Goal: Ask a question: Seek information or help from site administrators or community

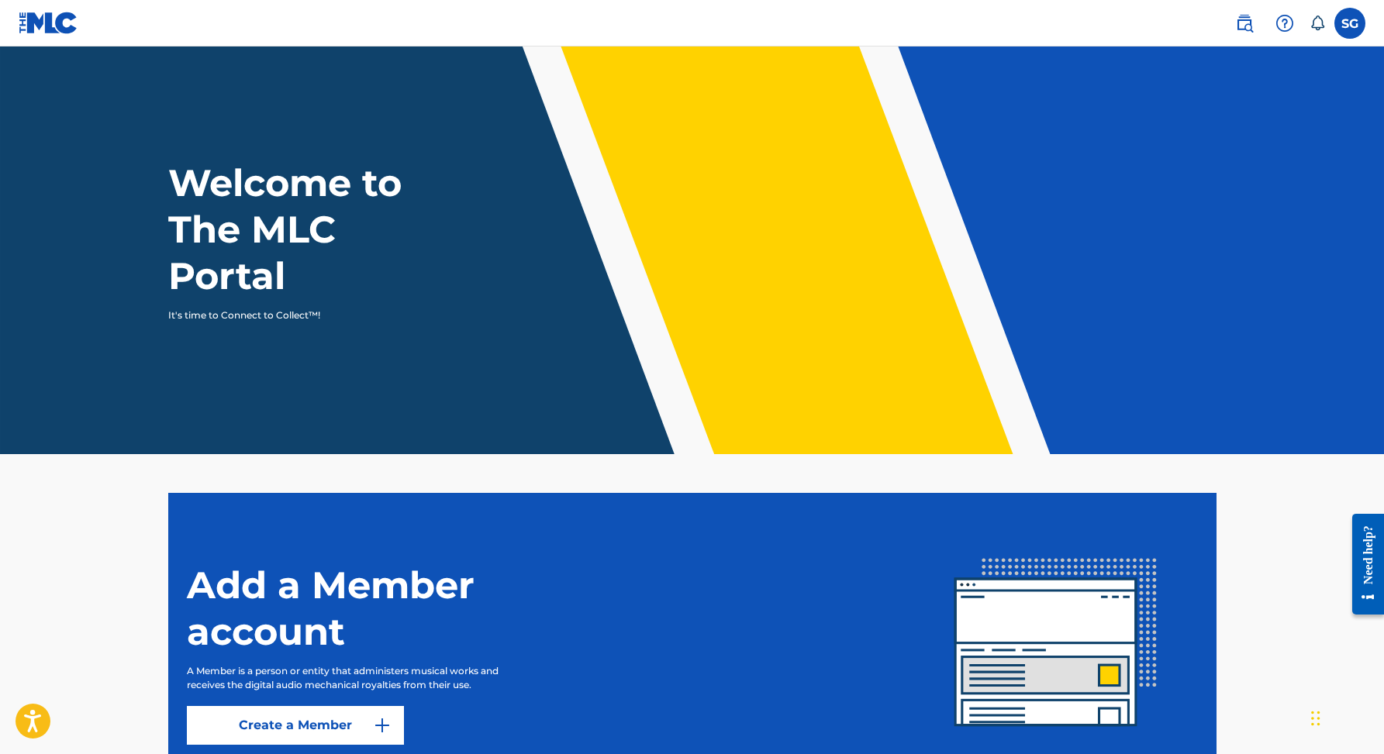
click at [1351, 18] on label at bounding box center [1349, 23] width 31 height 31
click at [1350, 23] on input "SG [PERSON_NAME] [EMAIL_ADDRESS][DOMAIN_NAME] Notification Preferences Profile …" at bounding box center [1350, 23] width 0 height 0
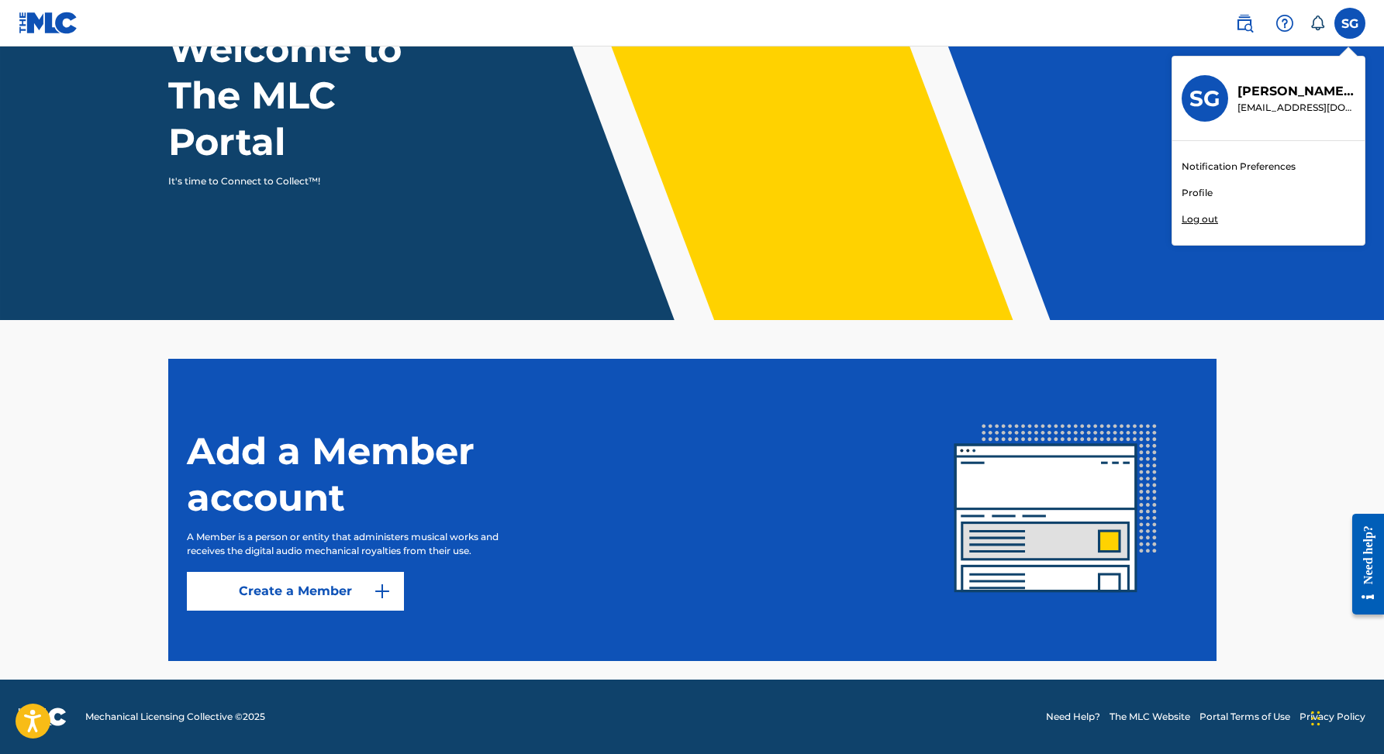
scroll to position [134, 0]
click at [349, 602] on button "Create a Member" at bounding box center [295, 591] width 217 height 39
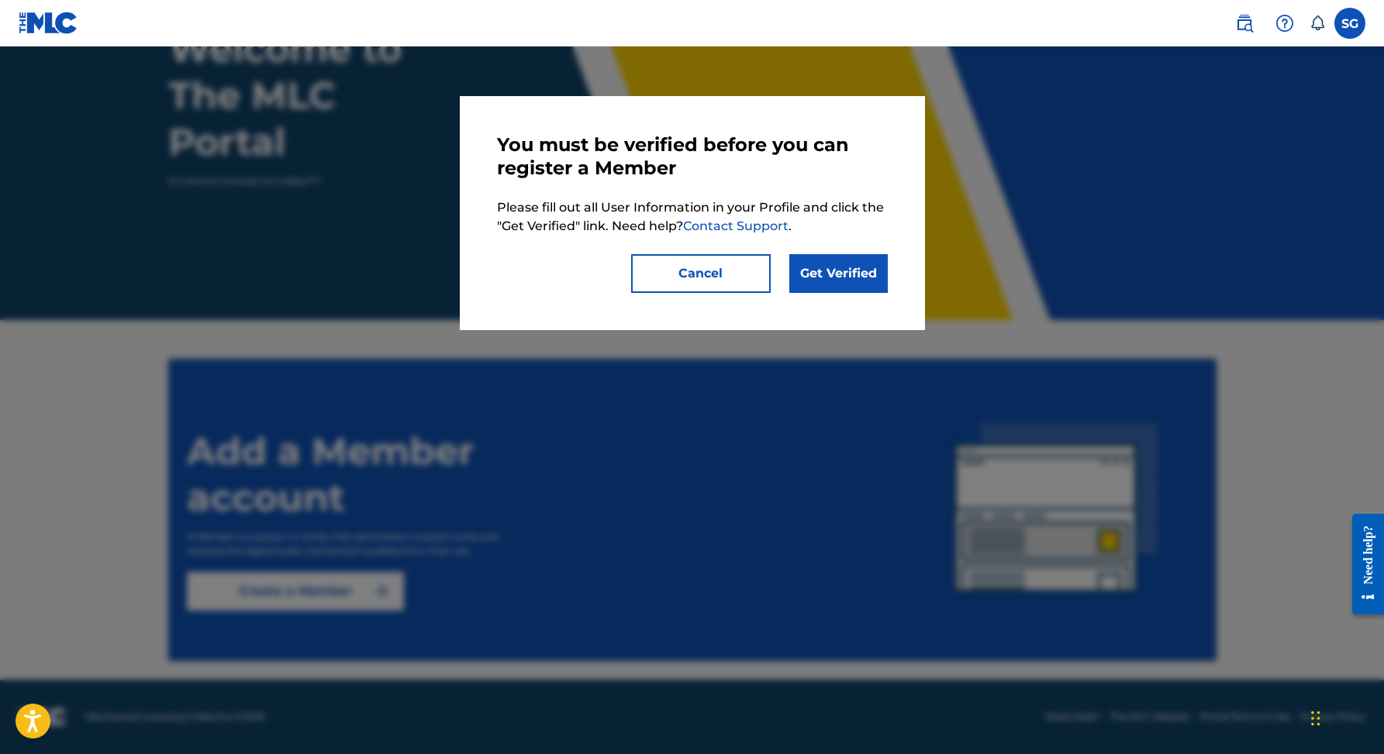
click at [854, 274] on link "Get Verified" at bounding box center [838, 273] width 98 height 39
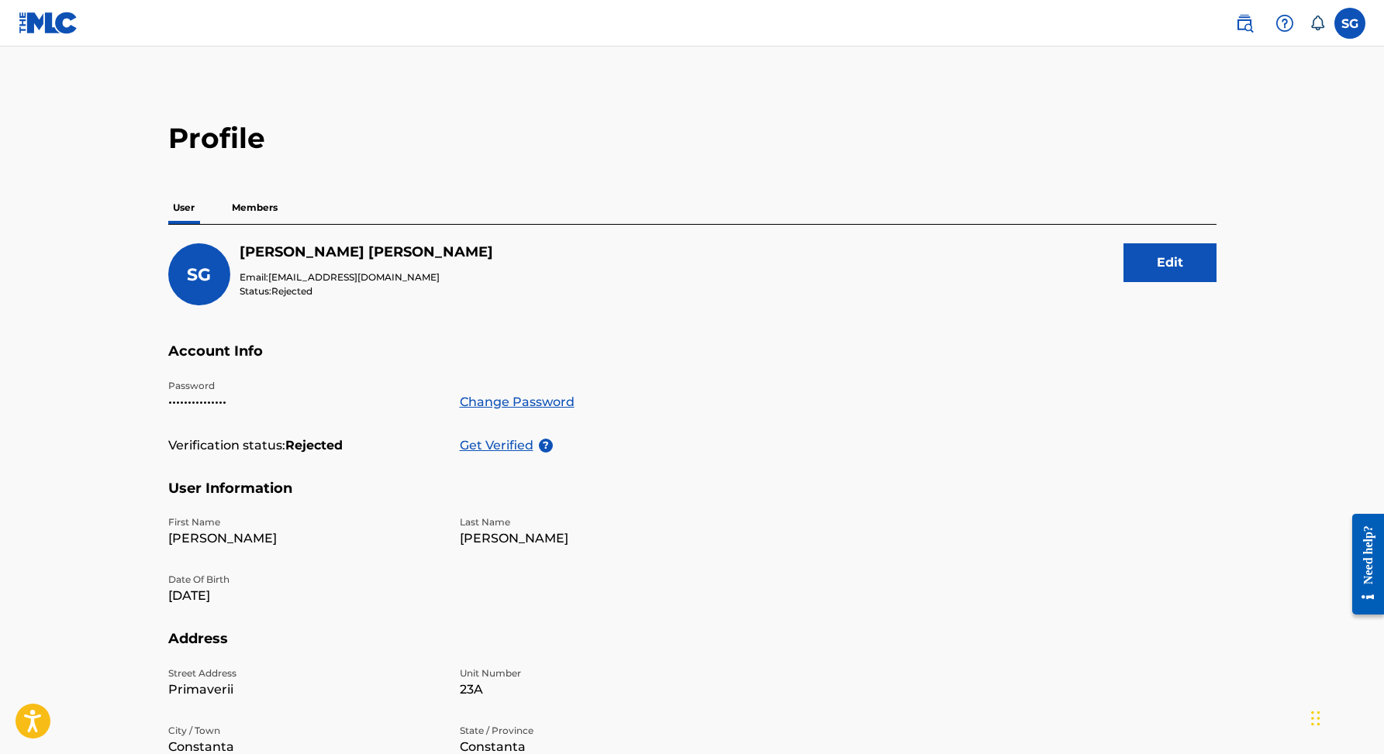
click at [510, 446] on p "Get Verified" at bounding box center [499, 446] width 79 height 19
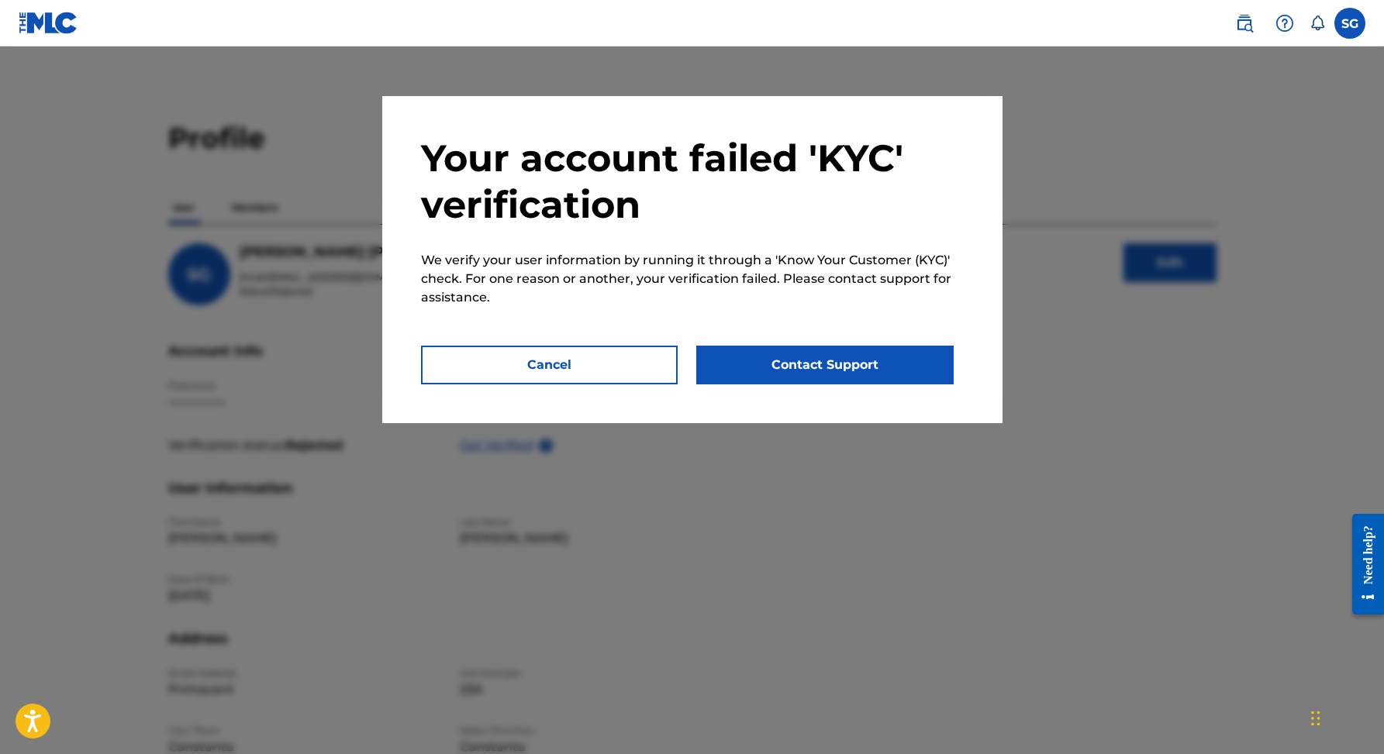
click at [811, 364] on button "Contact Support" at bounding box center [824, 365] width 257 height 39
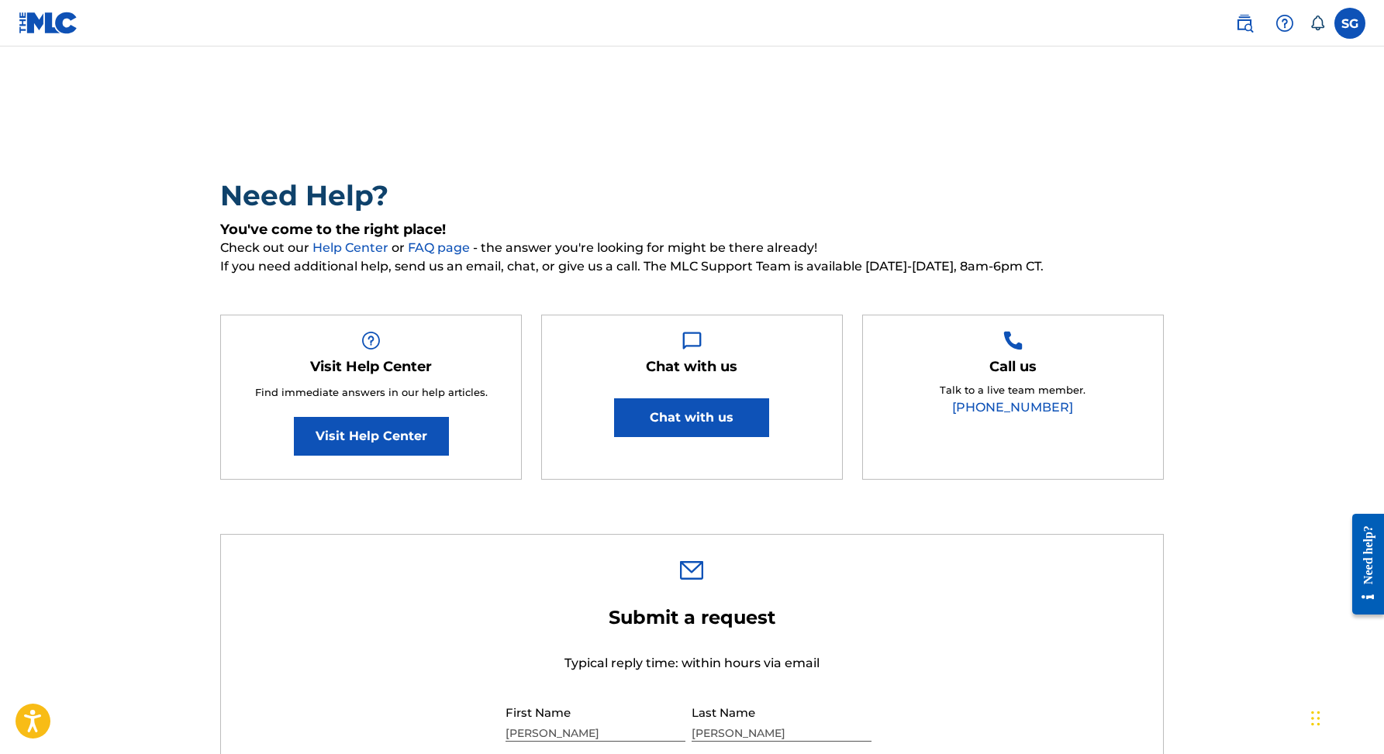
click at [726, 415] on button "Chat with us" at bounding box center [691, 418] width 155 height 39
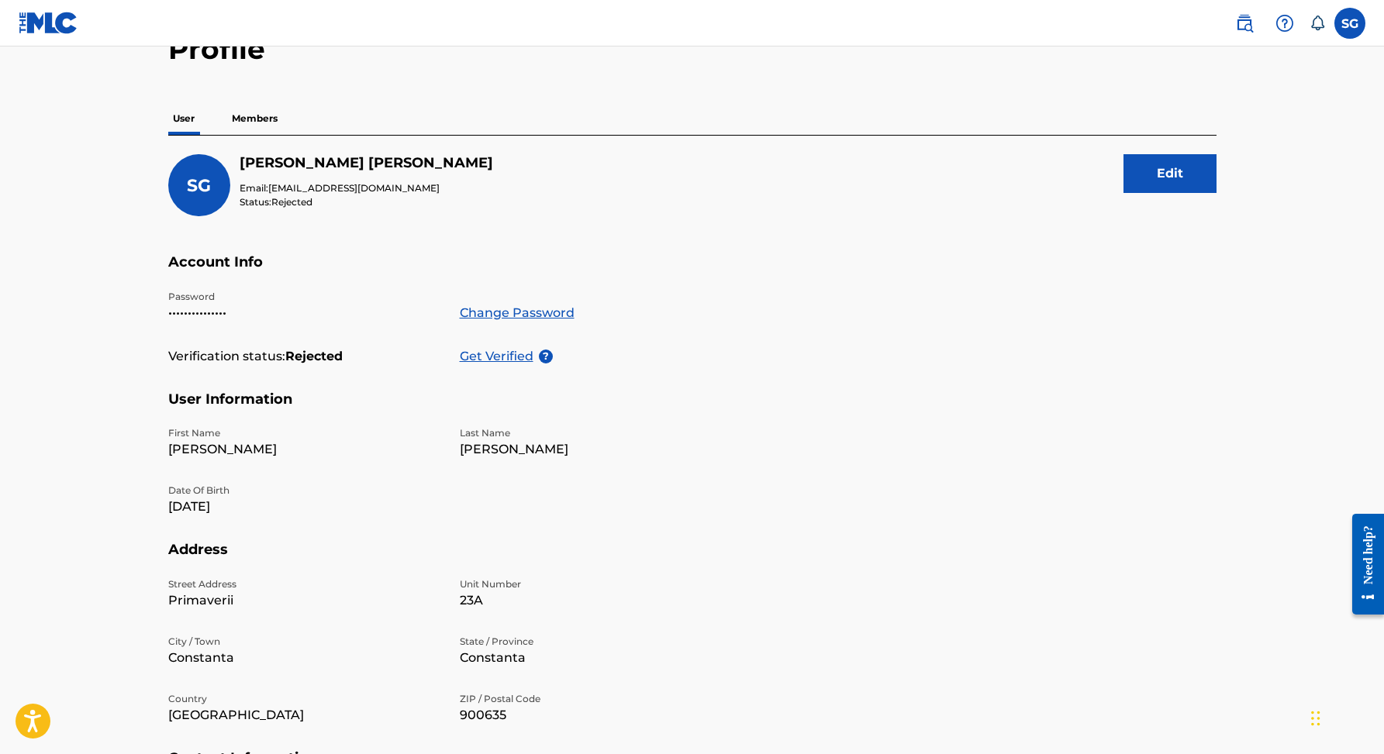
scroll to position [61, 0]
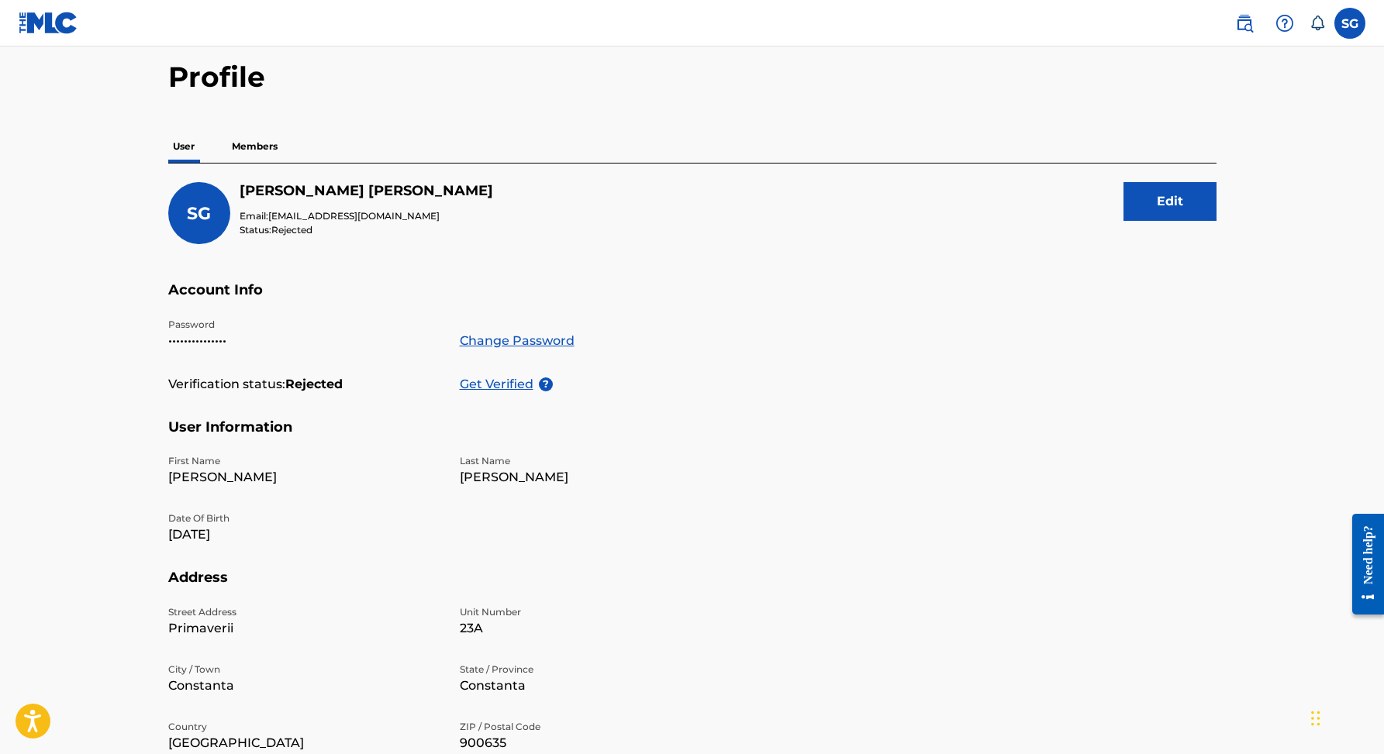
click at [256, 154] on p "Members" at bounding box center [254, 146] width 55 height 33
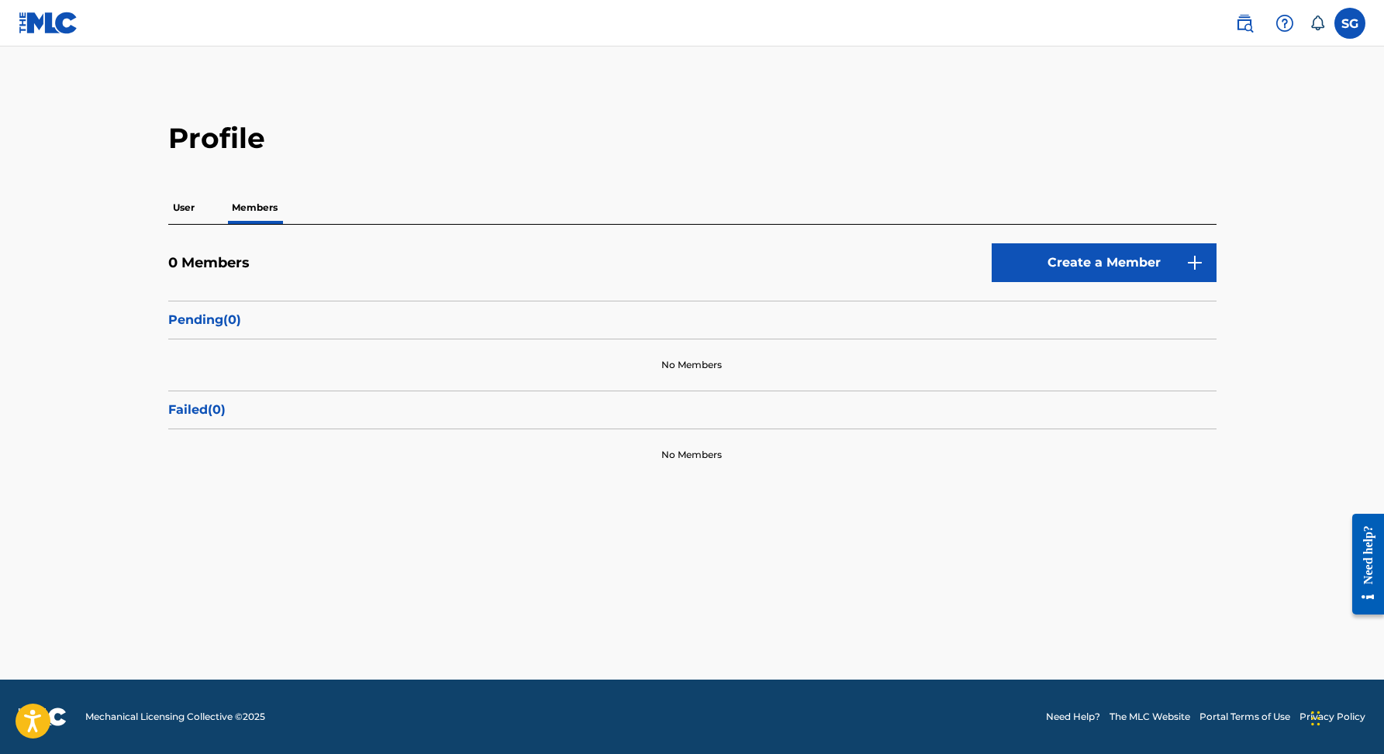
click at [188, 208] on p "User" at bounding box center [183, 208] width 31 height 33
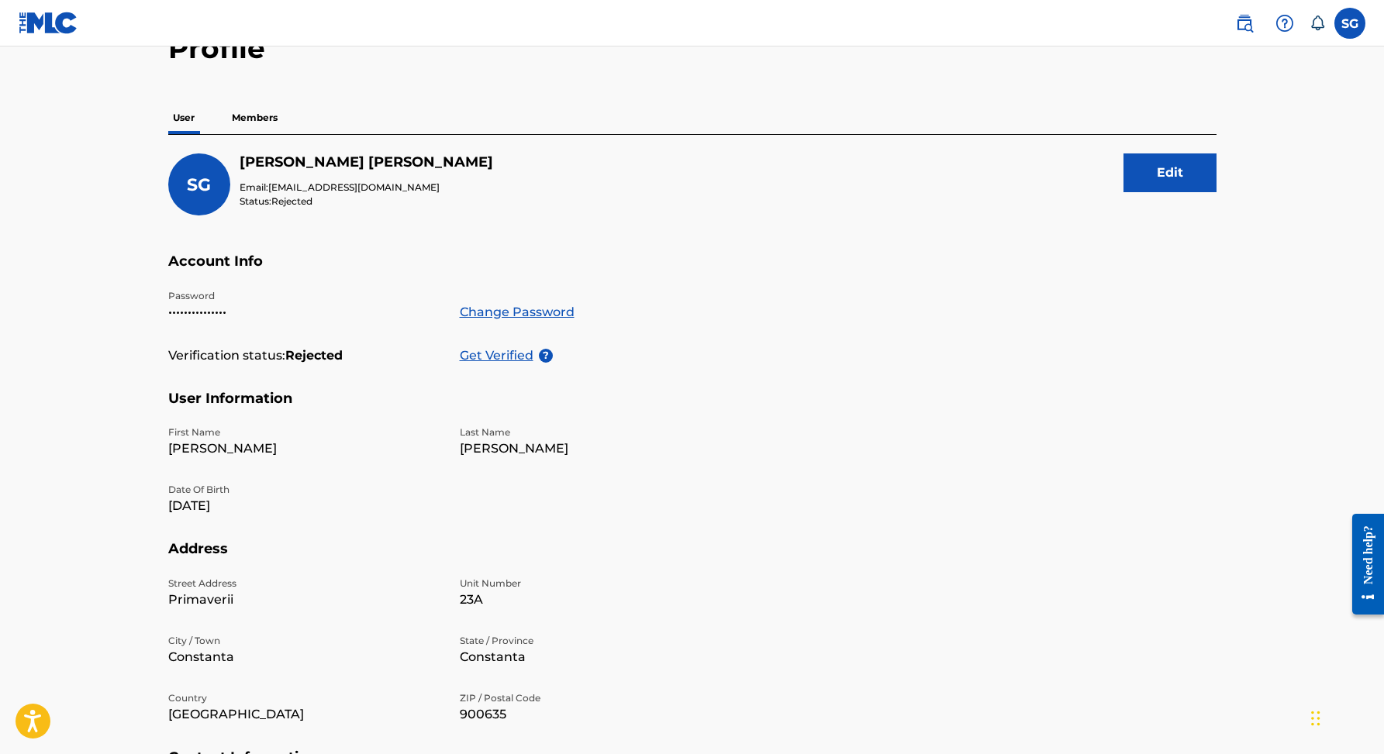
scroll to position [128, 0]
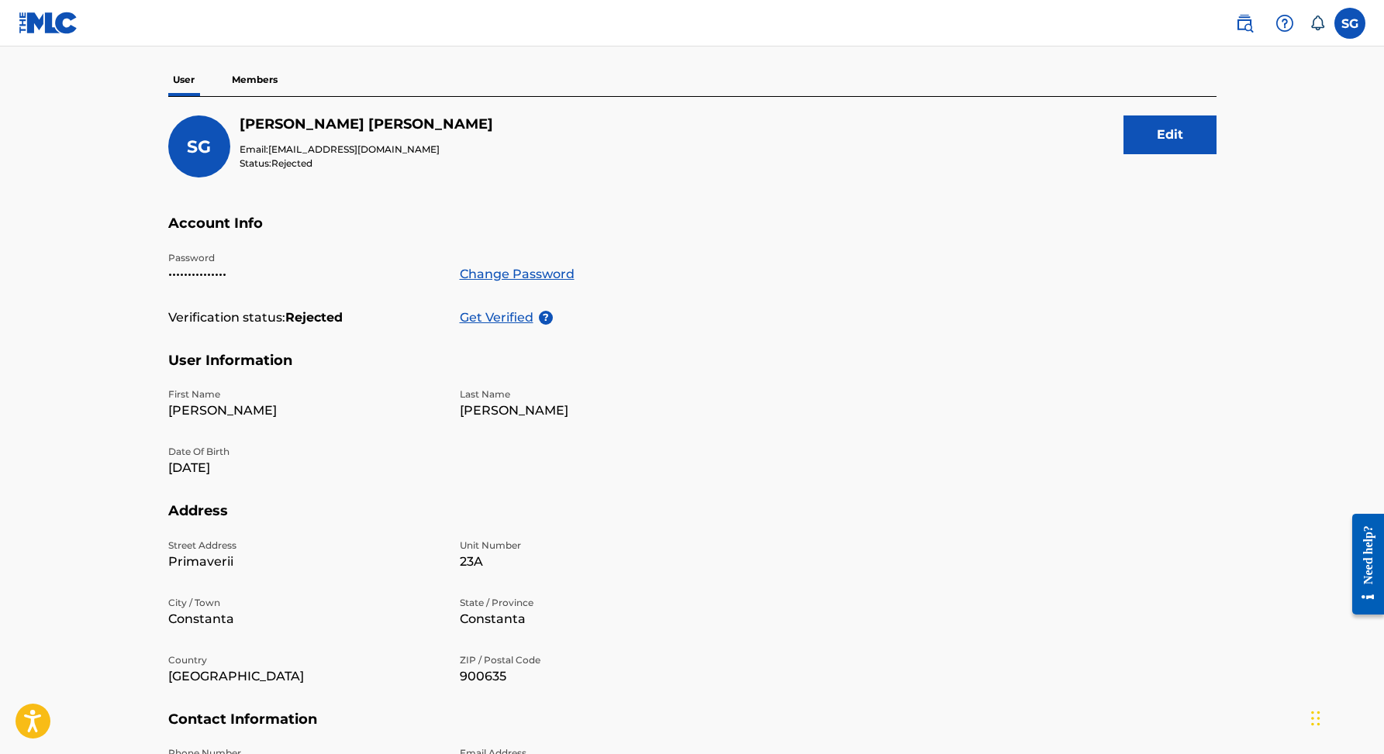
click at [505, 314] on p "Get Verified" at bounding box center [499, 318] width 79 height 19
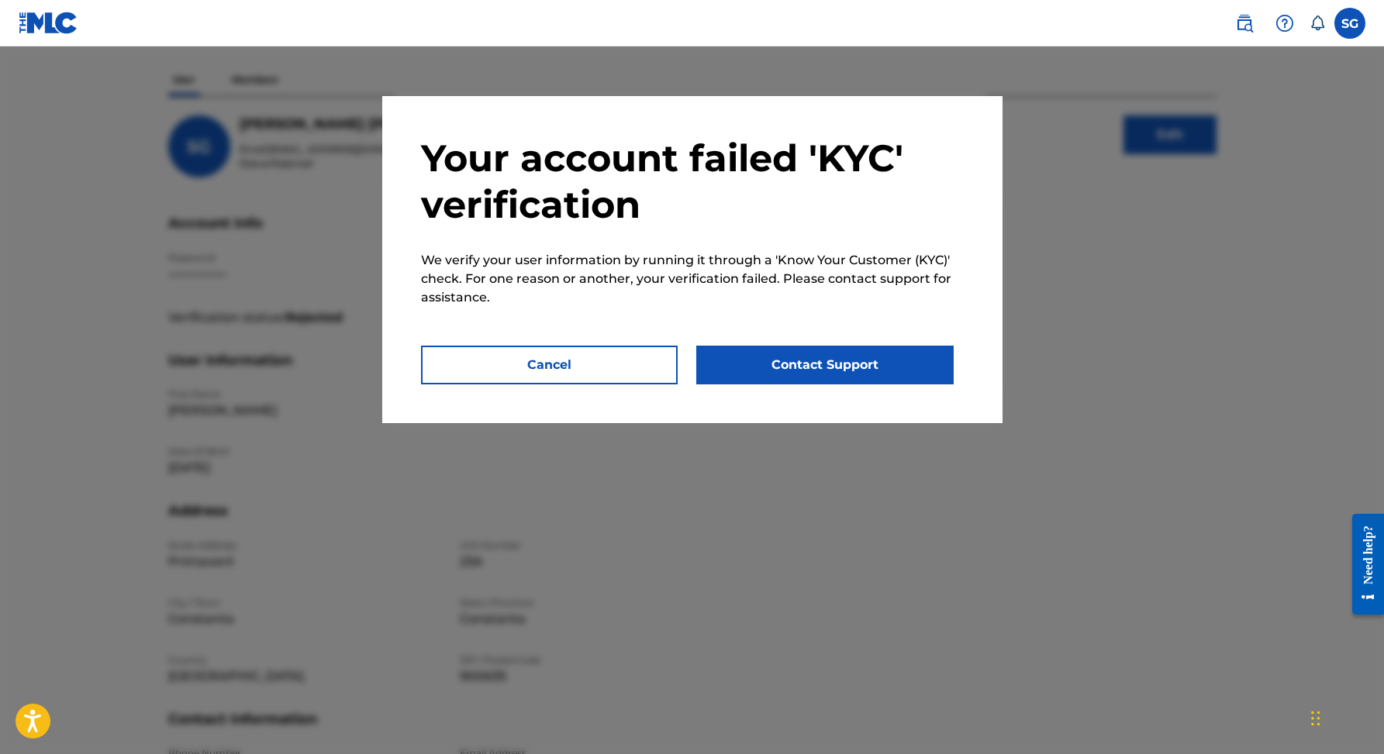
click at [794, 371] on button "Contact Support" at bounding box center [824, 365] width 257 height 39
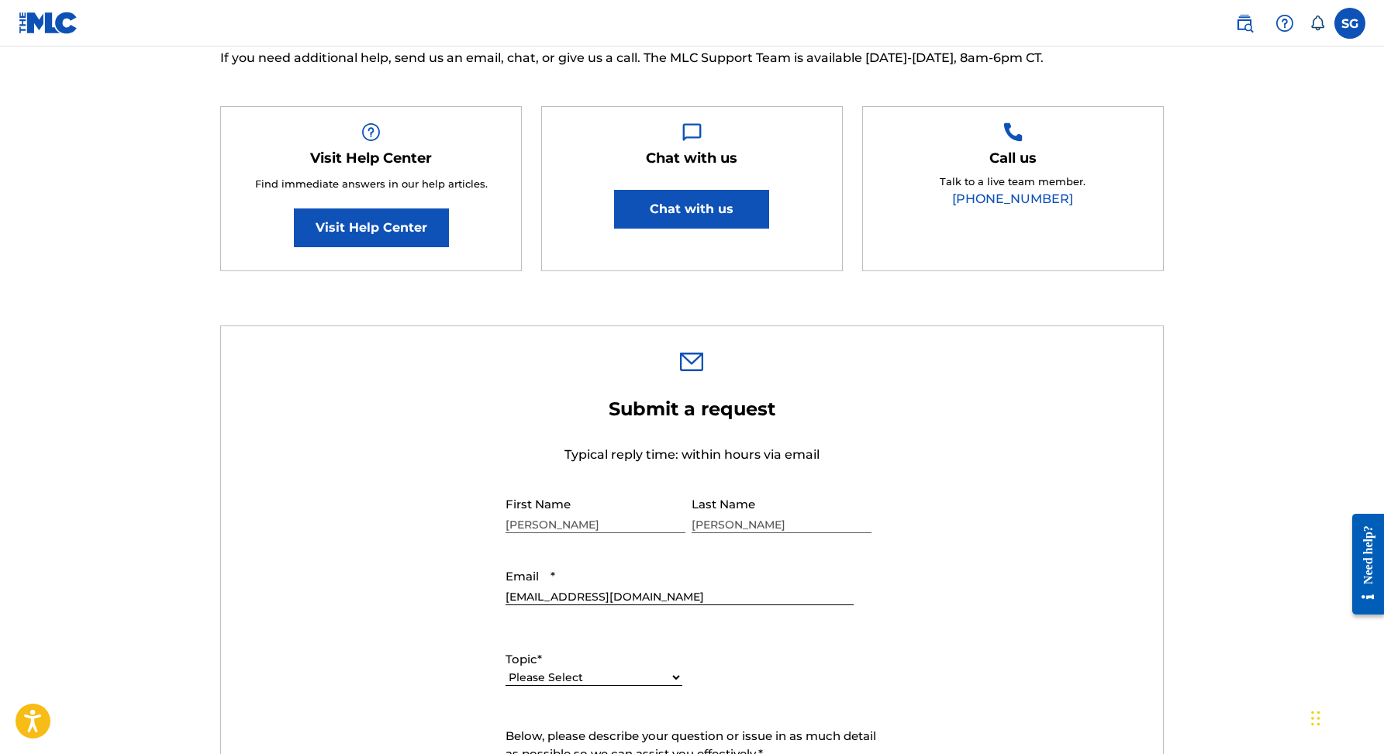
scroll to position [96, 0]
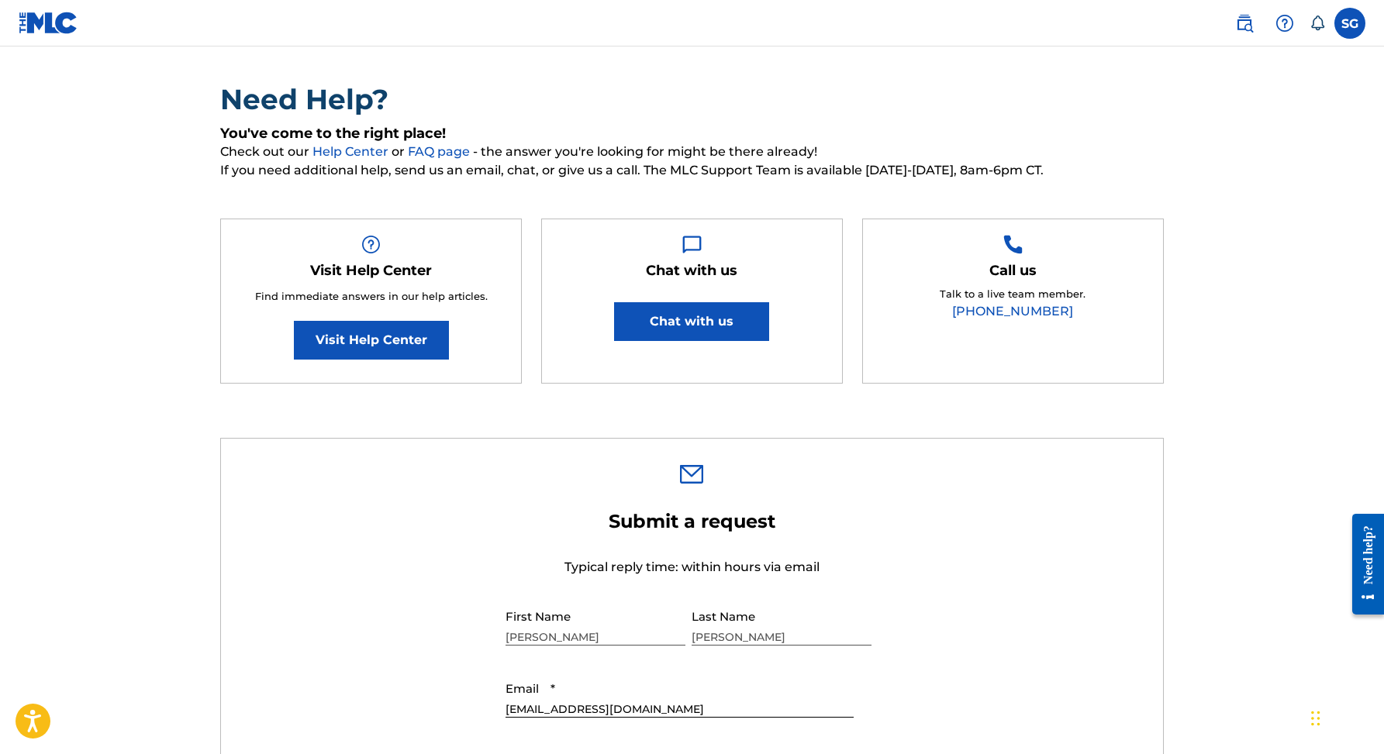
click at [692, 320] on button "Chat with us" at bounding box center [691, 321] width 155 height 39
click at [1202, 94] on div "Need Help? You've come to the right place! Check out our Help Center or FAQ pag…" at bounding box center [692, 725] width 1085 height 1472
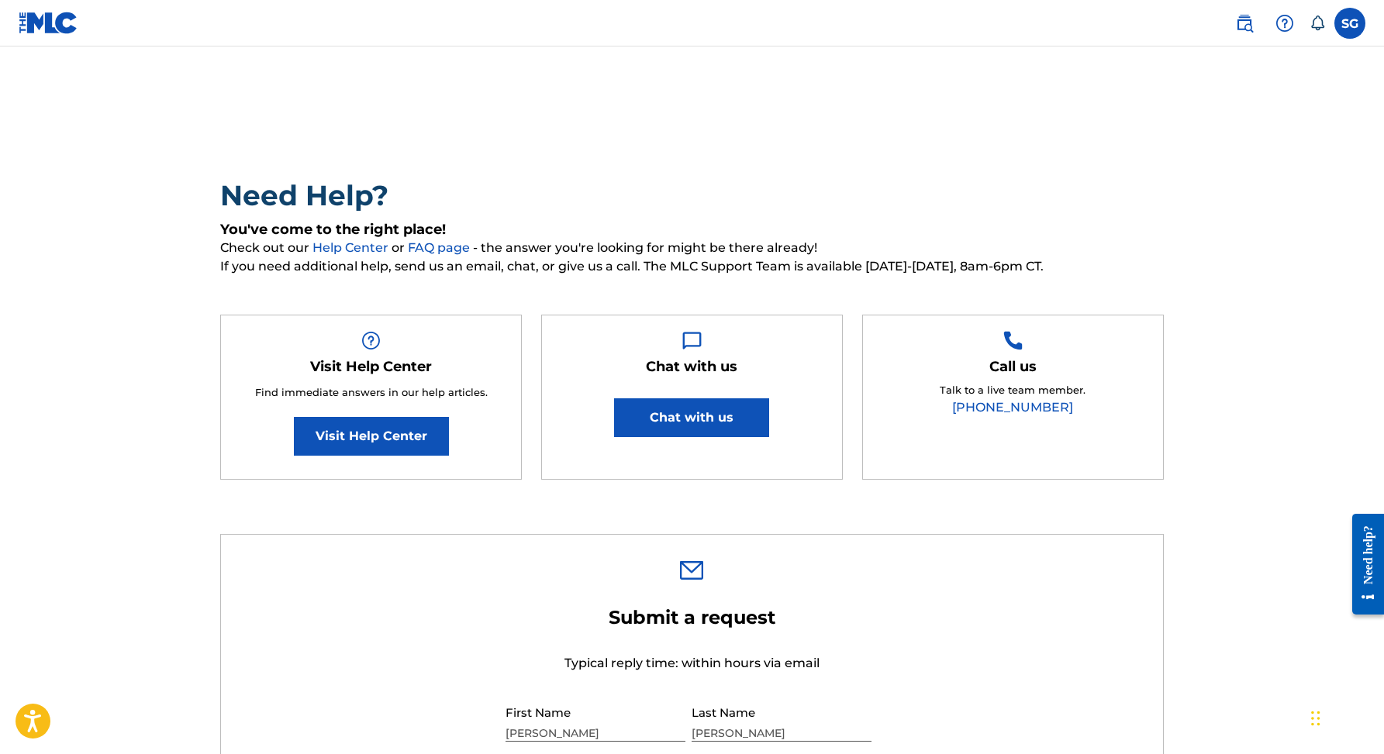
scroll to position [0, 0]
click at [377, 247] on link "Help Center" at bounding box center [351, 247] width 79 height 15
